Goal: Check status: Check status

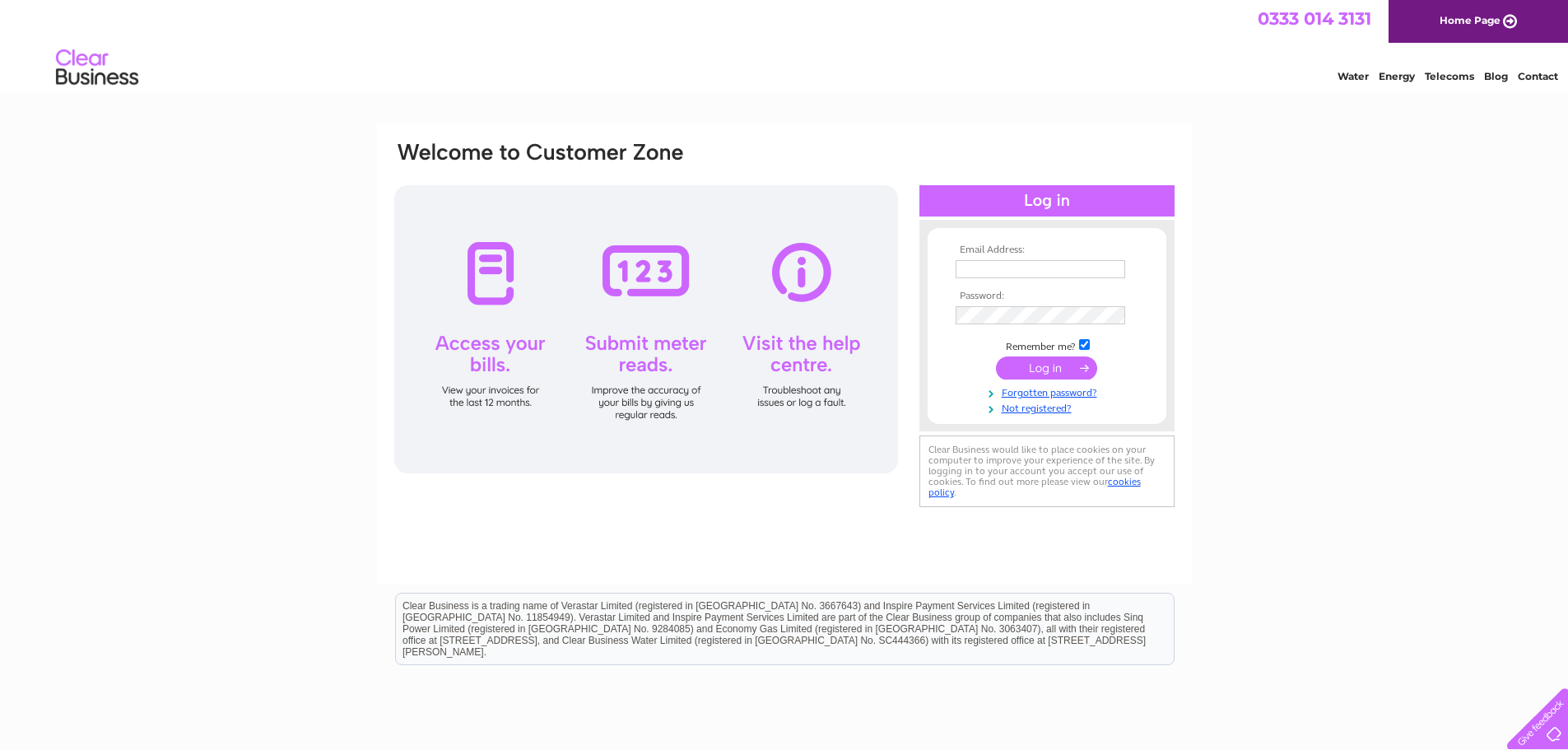
drag, startPoint x: 0, startPoint y: 0, endPoint x: 978, endPoint y: 264, distance: 1013.0
click at [978, 264] on input "text" at bounding box center [1040, 269] width 170 height 18
type input "finance@spccarehomes.co.uk"
click at [1039, 366] on input "submit" at bounding box center [1046, 368] width 102 height 23
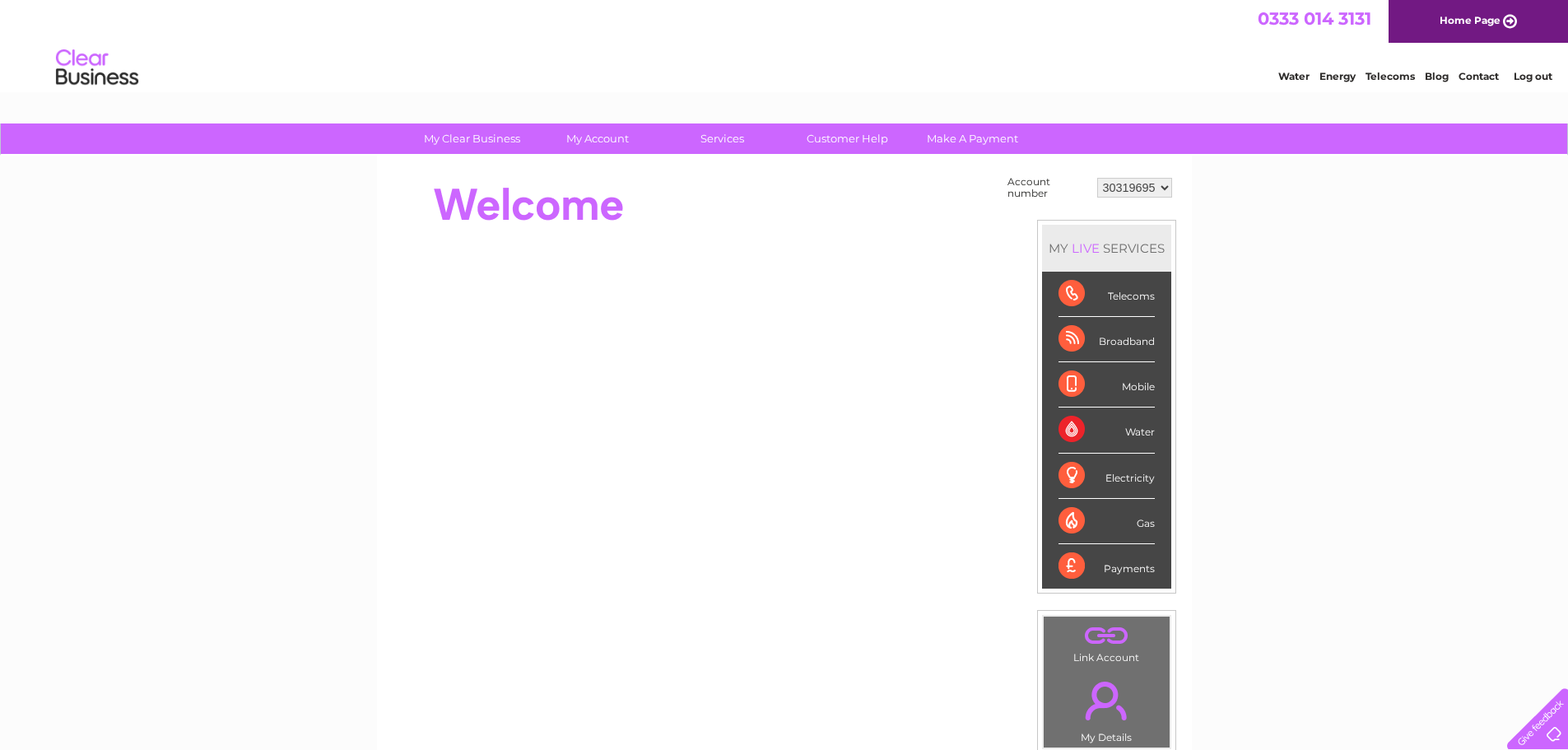
click at [1115, 481] on div "Electricity" at bounding box center [1107, 476] width 96 height 46
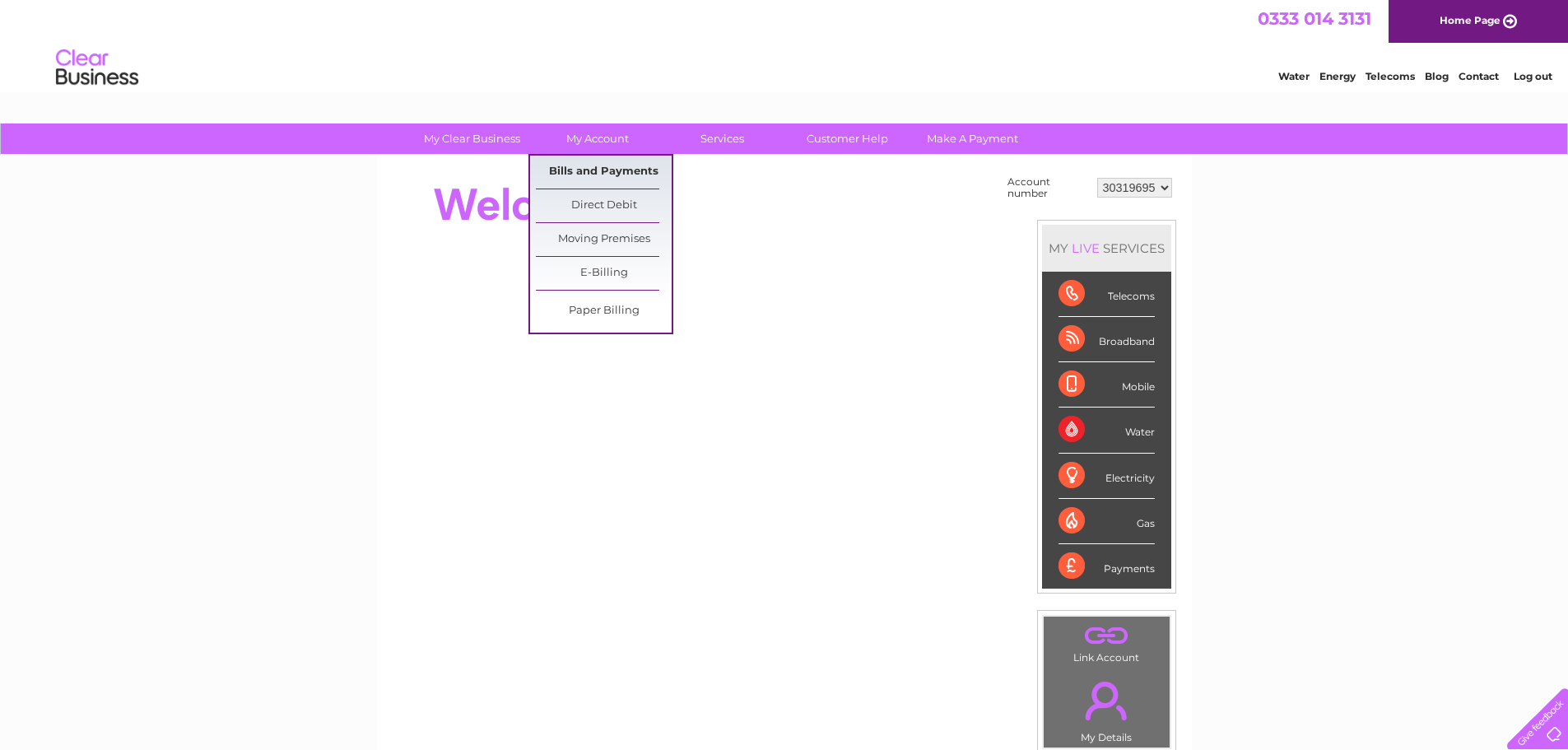
click at [599, 170] on link "Bills and Payments" at bounding box center [604, 172] width 136 height 33
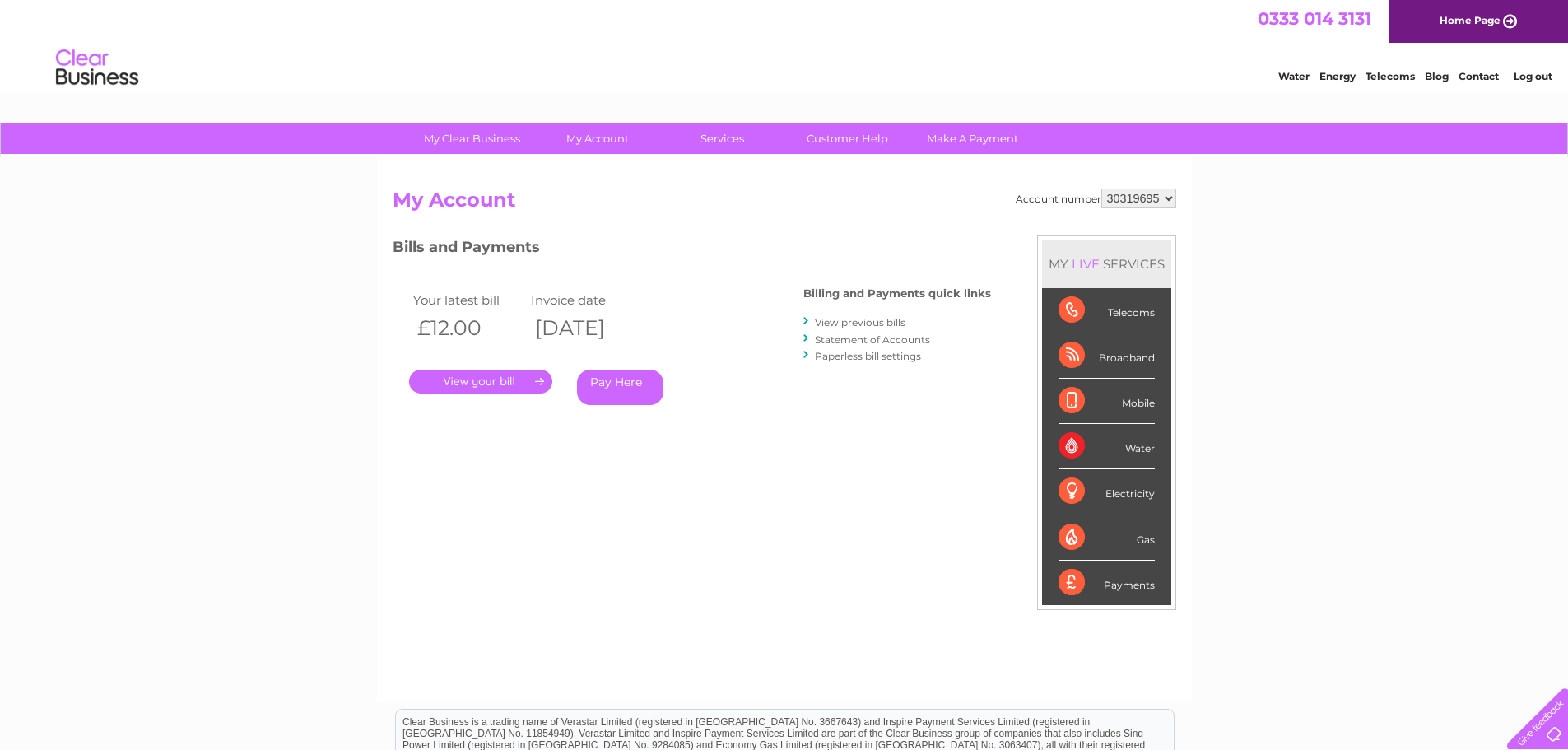
click at [499, 387] on link "." at bounding box center [480, 381] width 143 height 24
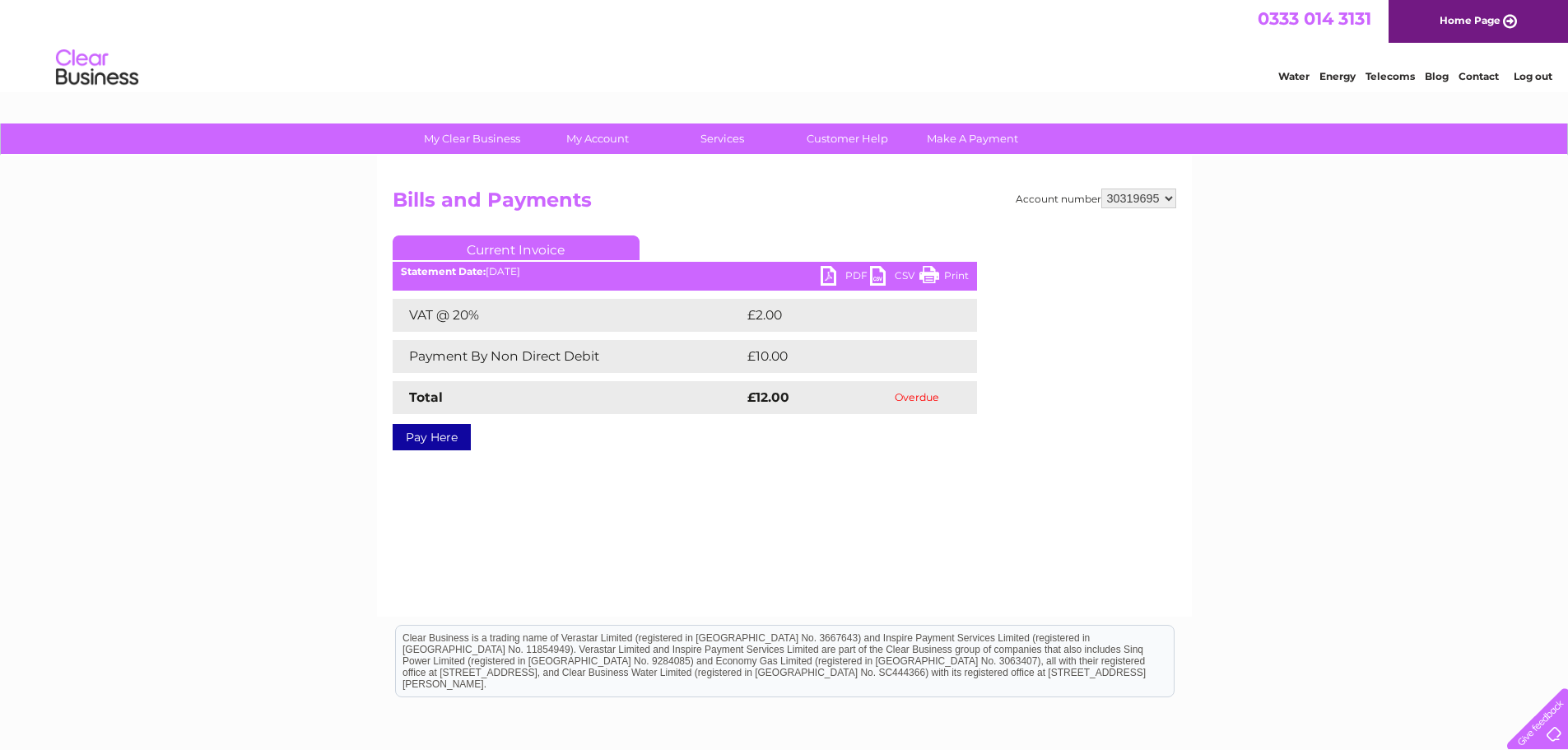
click at [832, 273] on link "PDF" at bounding box center [845, 278] width 49 height 24
